Goal: Information Seeking & Learning: Learn about a topic

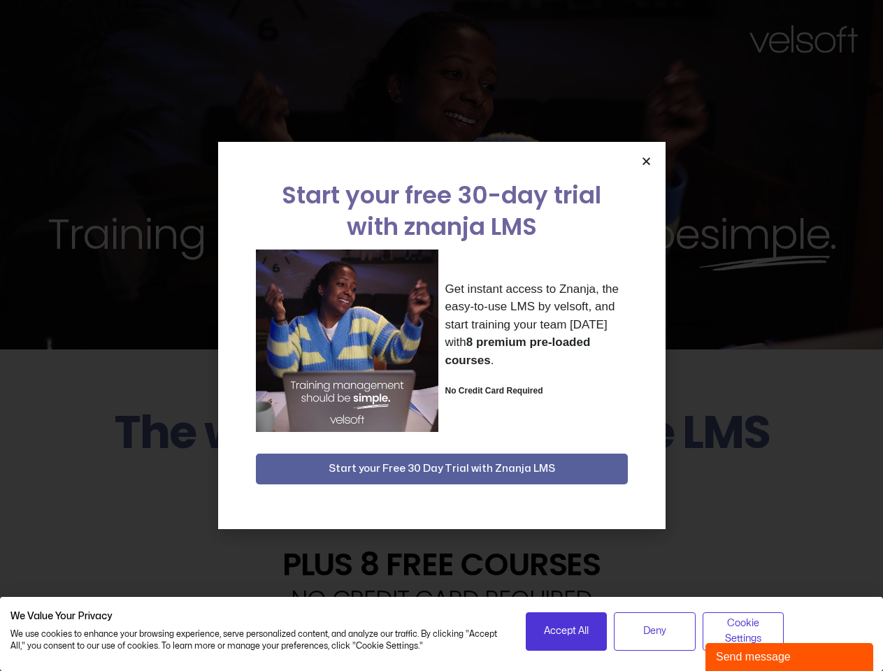
click at [441, 335] on div "Get instant access to Znanja, the easy-to-use LMS by velsoft, and start trainin…" at bounding box center [442, 340] width 372 height 182
click at [646, 161] on icon "Close" at bounding box center [646, 161] width 10 height 10
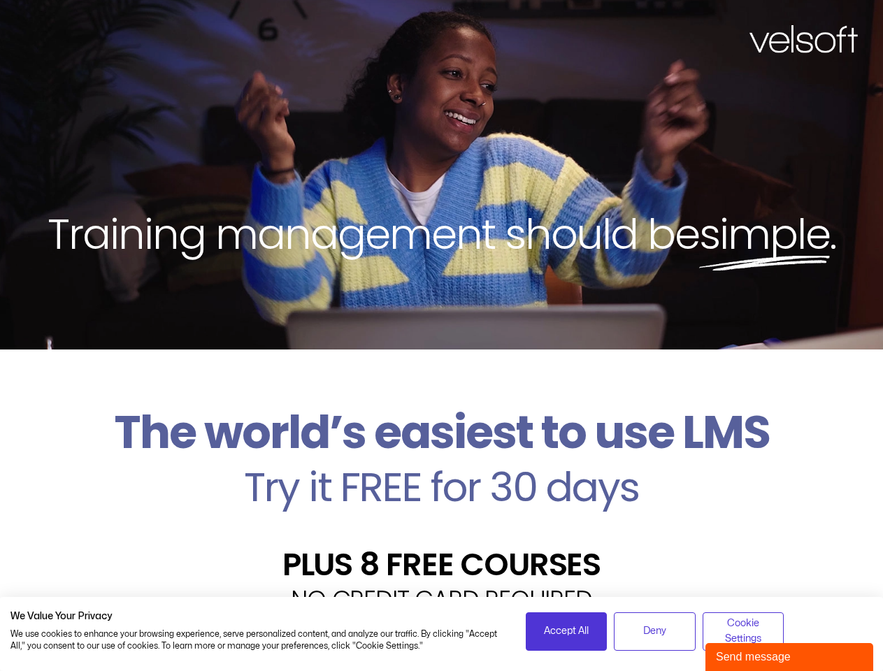
click at [442, 469] on h2 "Try it FREE for 30 days" at bounding box center [441, 487] width 862 height 41
click at [566, 631] on span "Accept All" at bounding box center [566, 630] width 45 height 15
click at [654, 631] on div "Velsoft’s Znanja LMS is built for small and medium-sized businesses that want t…" at bounding box center [441, 669] width 862 height 102
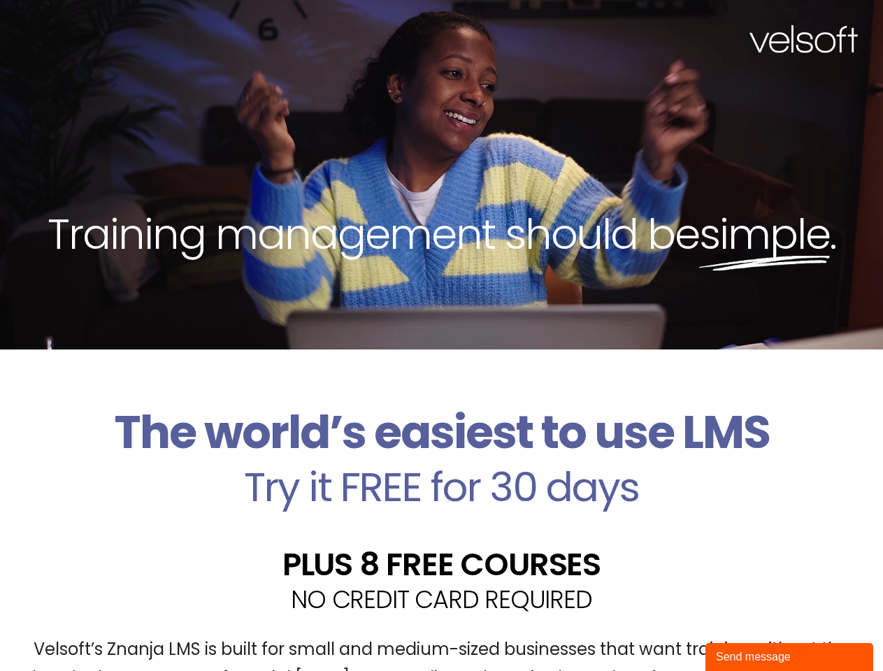
click at [743, 631] on div "Velsoft’s Znanja LMS is built for small and medium-sized businesses that want t…" at bounding box center [441, 669] width 862 height 102
click at [789, 657] on div "Send message" at bounding box center [789, 657] width 147 height 17
